Goal: Task Accomplishment & Management: Use online tool/utility

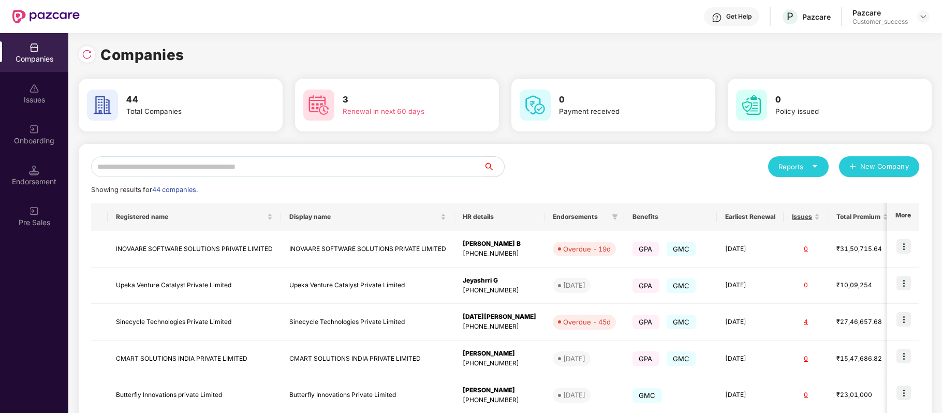
click at [187, 168] on input "text" at bounding box center [287, 166] width 392 height 21
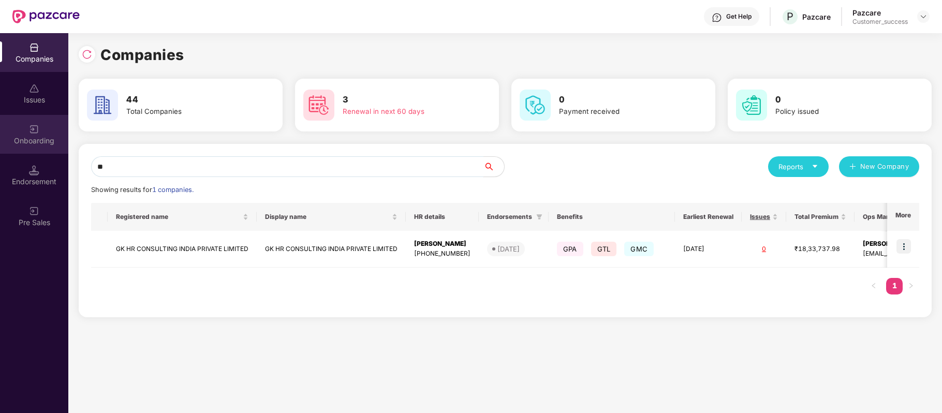
type input "**"
click at [41, 137] on div "Onboarding" at bounding box center [34, 141] width 68 height 10
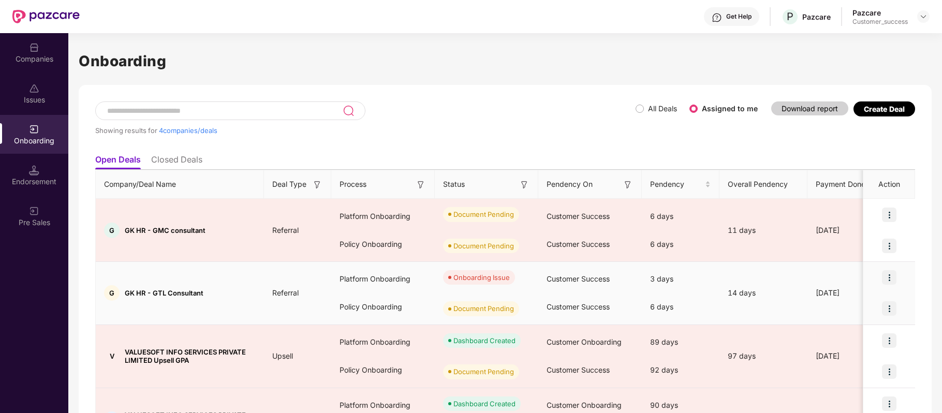
click at [893, 309] on img at bounding box center [889, 308] width 14 height 14
click at [887, 274] on img at bounding box center [889, 277] width 14 height 14
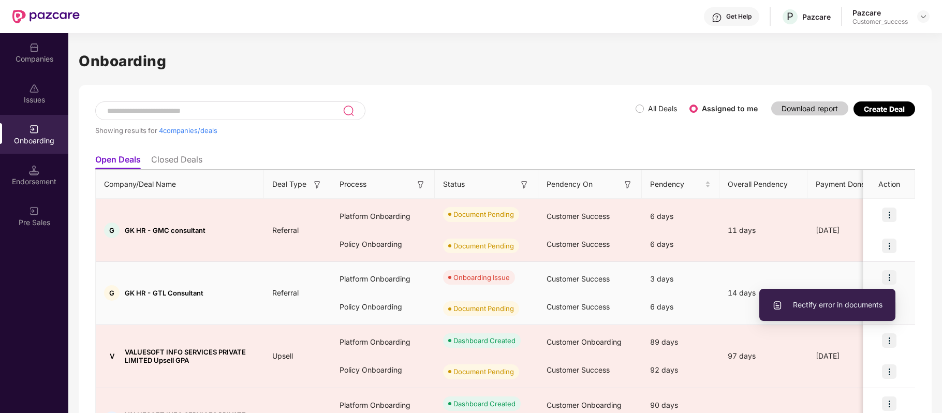
click at [847, 299] on span "Rectify error in documents" at bounding box center [827, 304] width 110 height 11
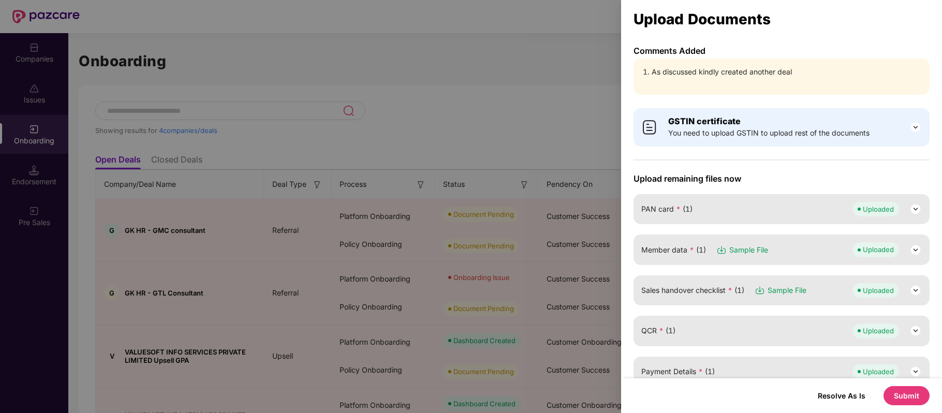
click at [557, 70] on div at bounding box center [471, 206] width 942 height 413
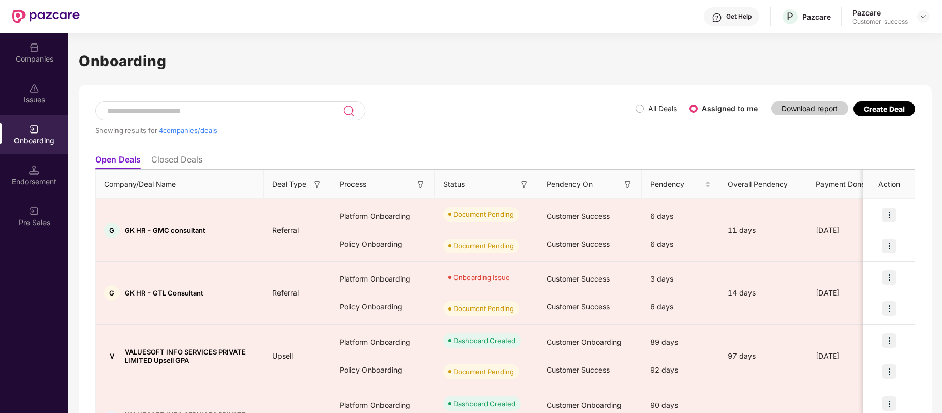
scroll to position [14, 0]
